Goal: Navigation & Orientation: Find specific page/section

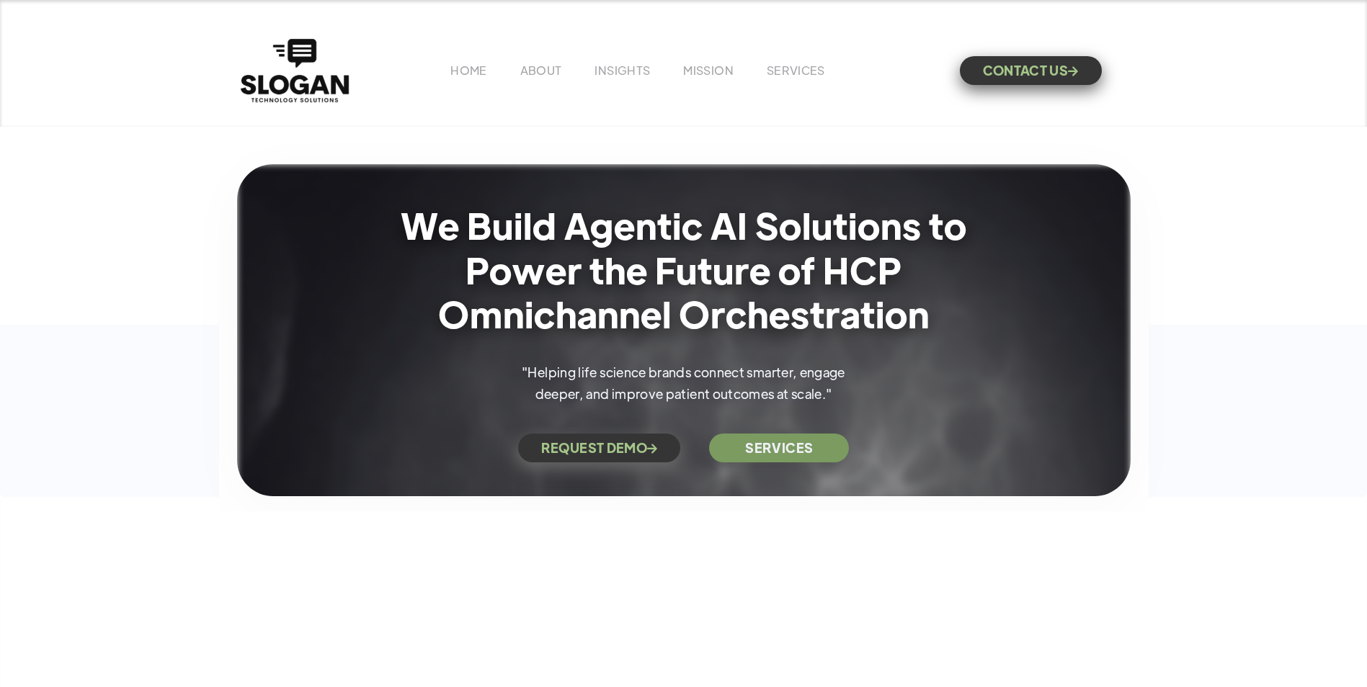
scroll to position [432, 0]
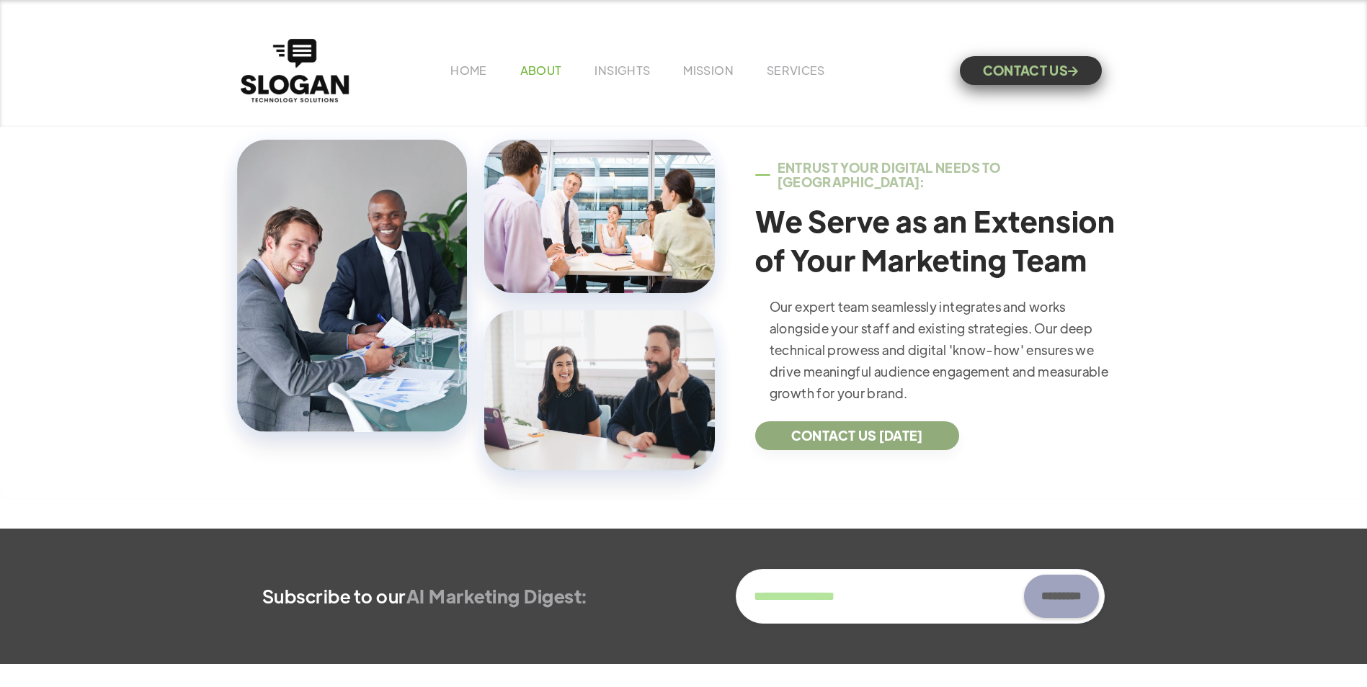
click at [520, 64] on link "ABOUT" at bounding box center [541, 70] width 42 height 15
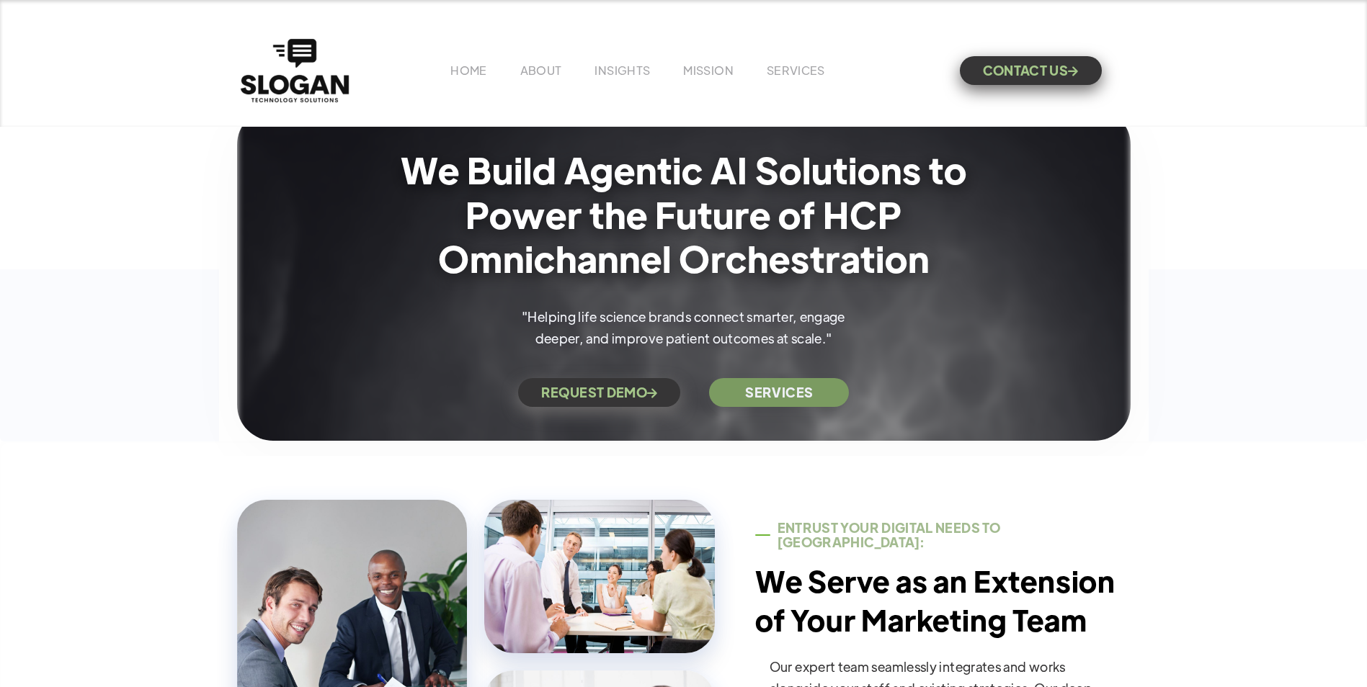
scroll to position [0, 0]
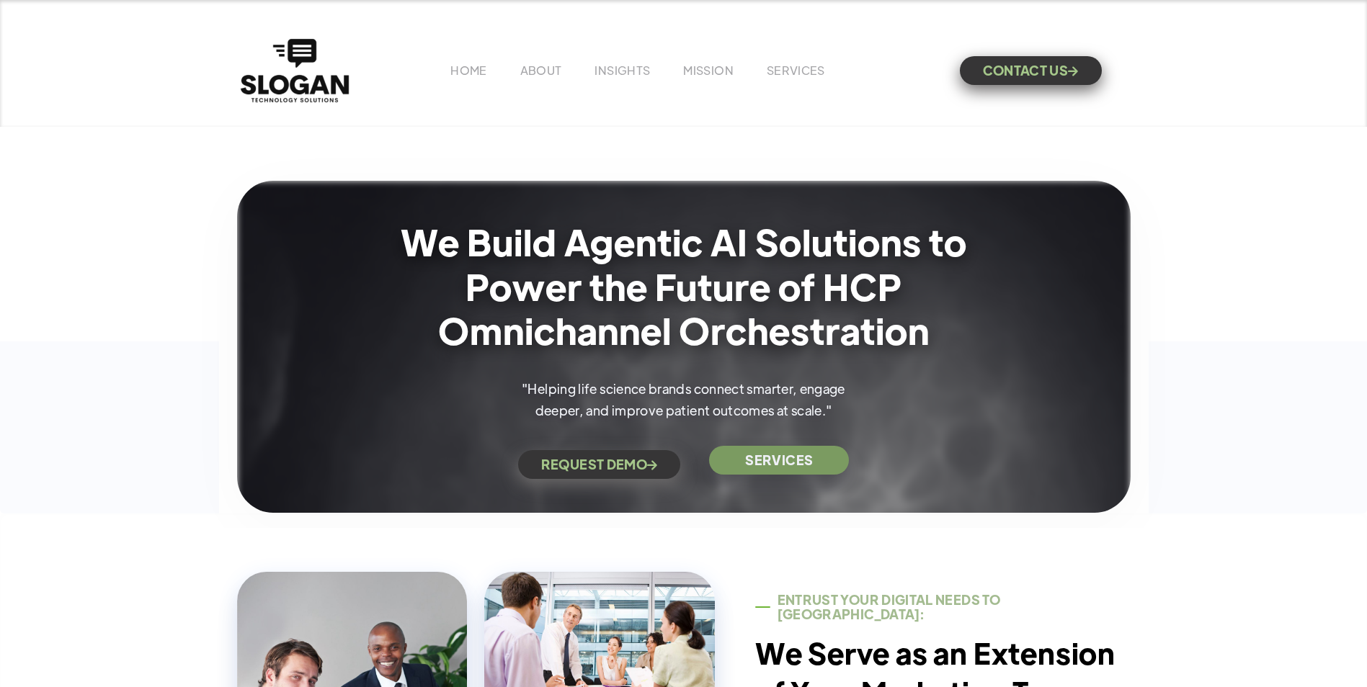
click at [733, 461] on link "SERVICES" at bounding box center [779, 460] width 140 height 29
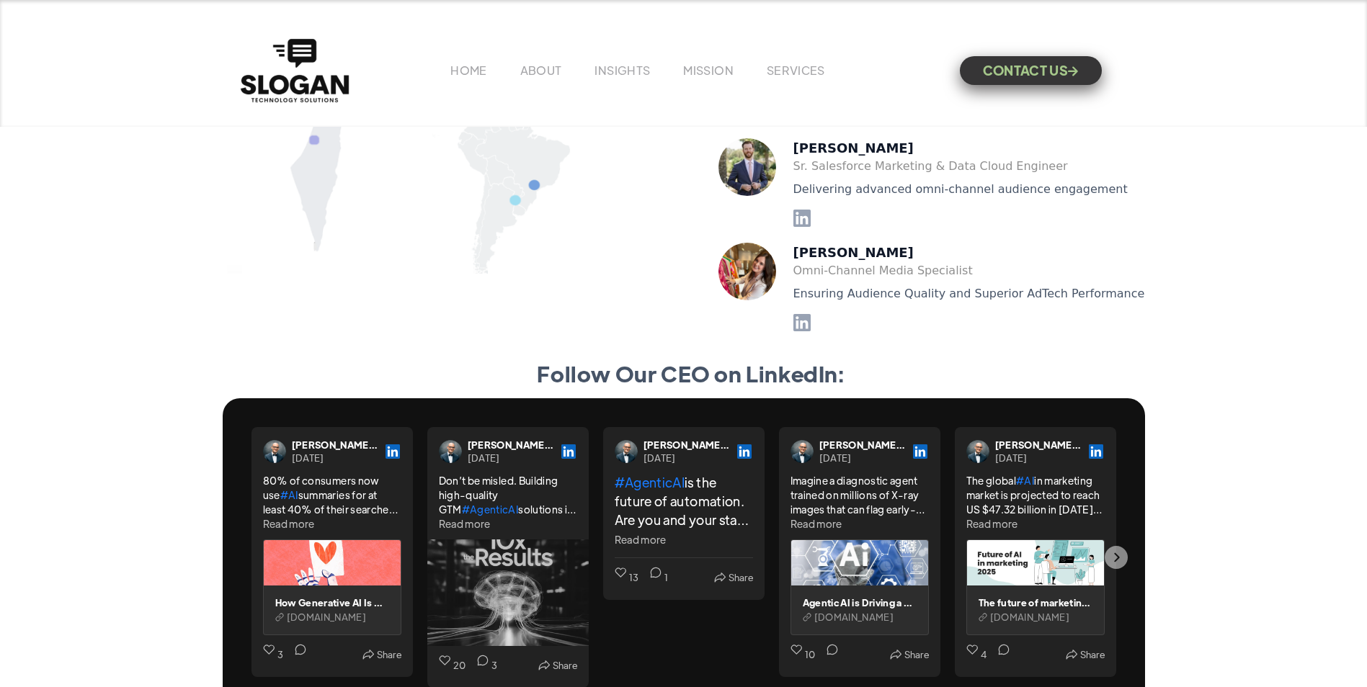
scroll to position [3509, 0]
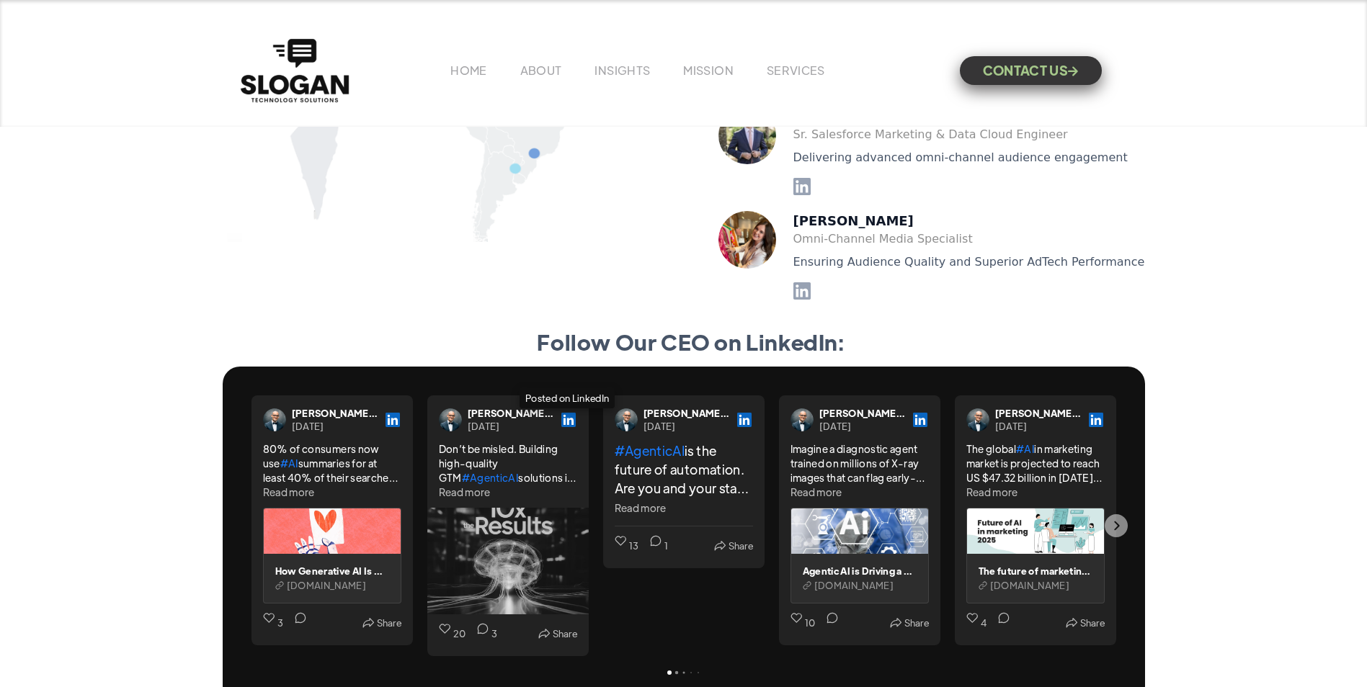
click at [561, 416] on icon "Posted on LinkedIn" at bounding box center [568, 420] width 14 height 14
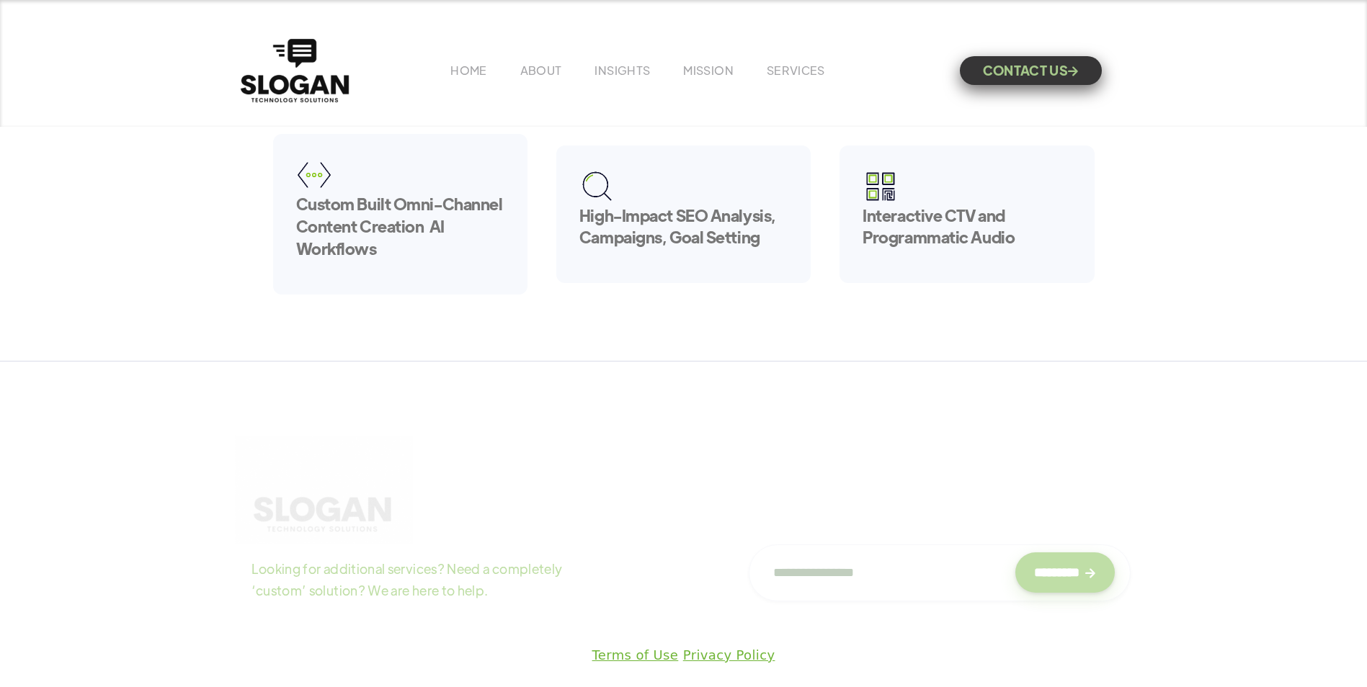
scroll to position [921, 0]
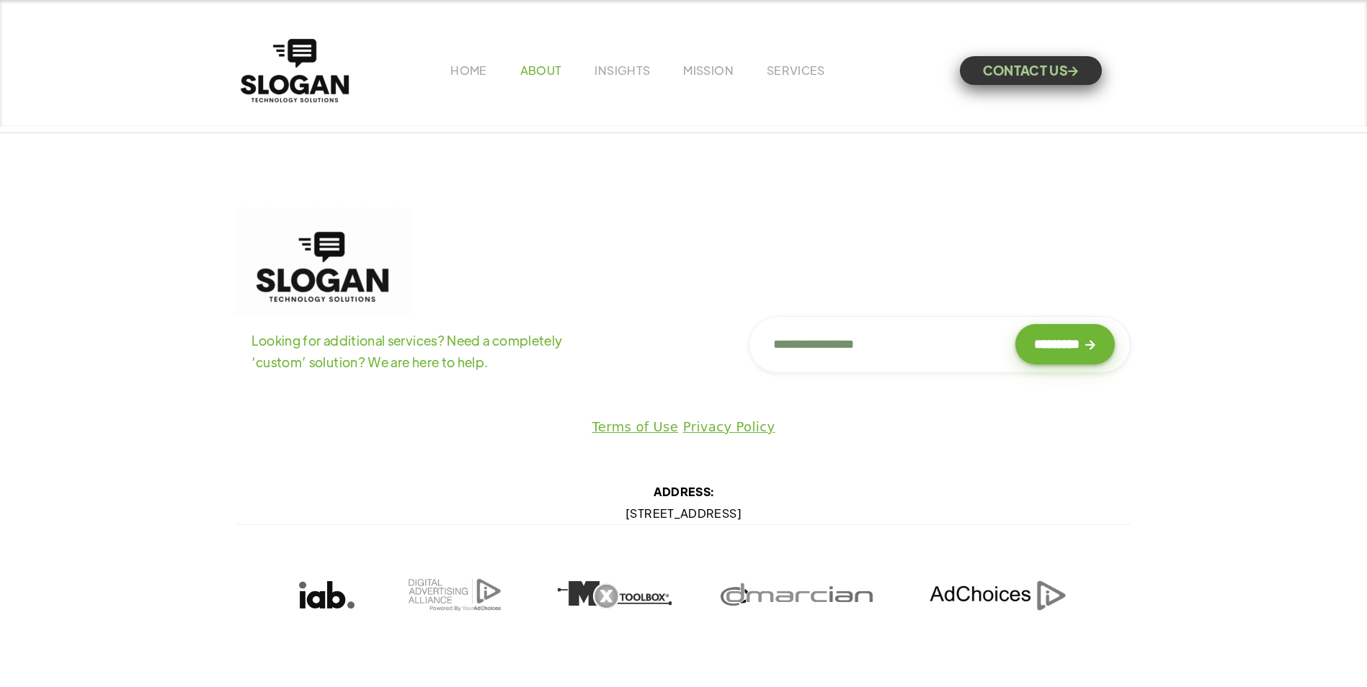
click at [525, 74] on link "ABOUT" at bounding box center [541, 70] width 42 height 15
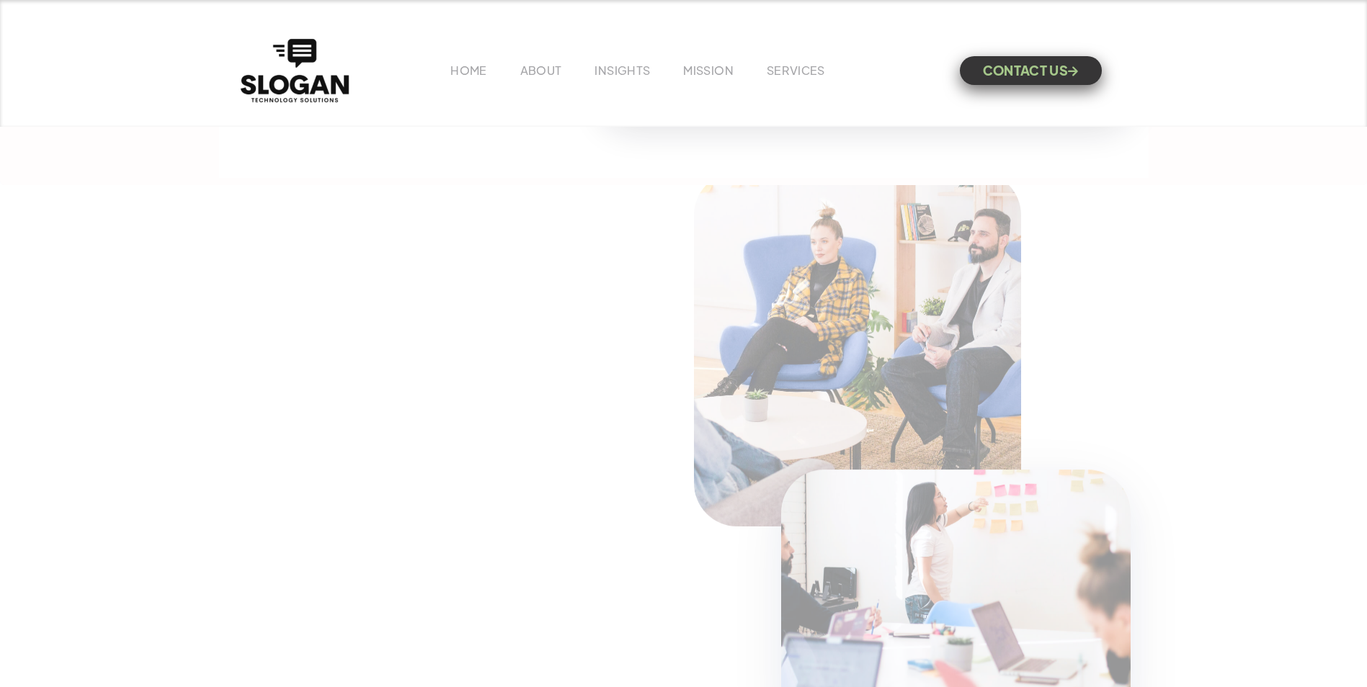
scroll to position [1009, 0]
